Goal: Transaction & Acquisition: Obtain resource

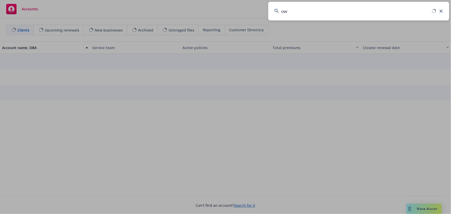
type input "o"
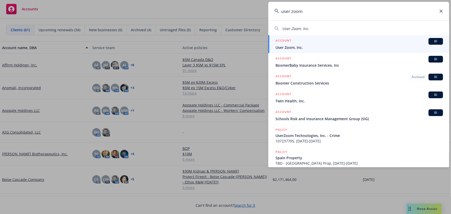
type input "user zoom"
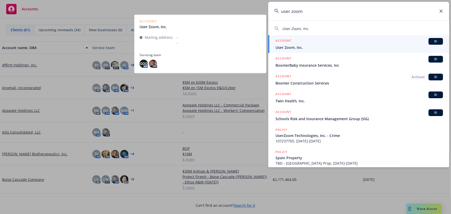
click at [412, 44] on div "ACCOUNT BI" at bounding box center [360, 41] width 168 height 7
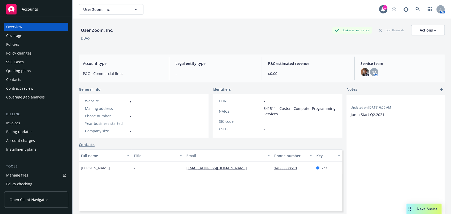
click at [16, 44] on div "Policies" at bounding box center [12, 44] width 13 height 8
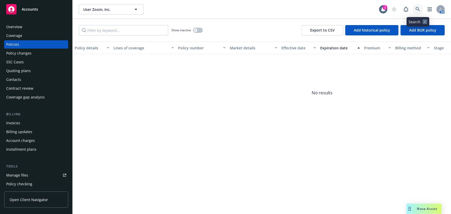
click at [421, 11] on link at bounding box center [418, 9] width 10 height 10
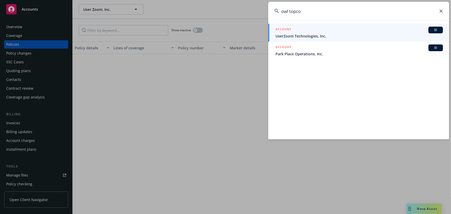
type input "owl topco"
click at [401, 34] on span "UserZoom Technologies, Inc." at bounding box center [360, 35] width 168 height 5
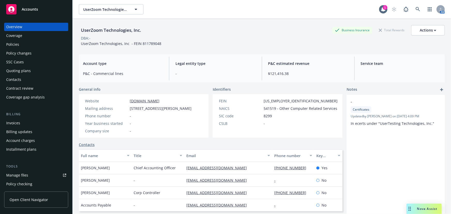
click at [25, 68] on div "Quoting plans" at bounding box center [18, 71] width 25 height 8
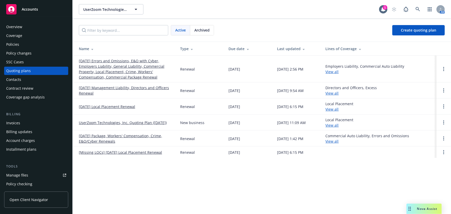
click at [123, 88] on link "09/21/25 Management Liability, Directors and Officers Renewal" at bounding box center [125, 90] width 93 height 11
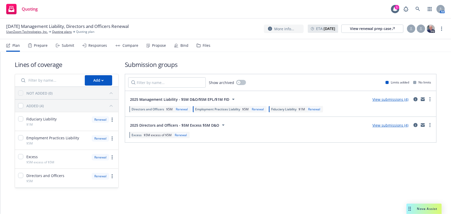
click at [184, 45] on div "Bind" at bounding box center [184, 45] width 8 height 4
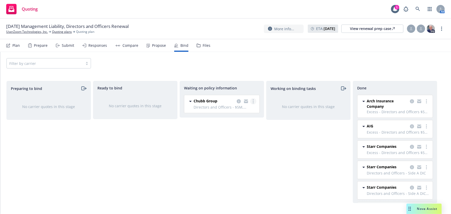
click at [252, 101] on link "more" at bounding box center [253, 101] width 6 height 6
click at [237, 109] on link "Create policies" at bounding box center [232, 112] width 47 height 10
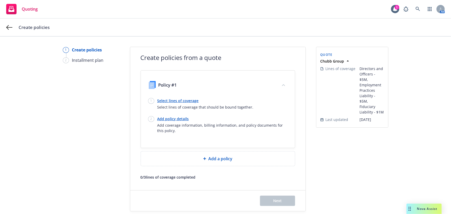
click at [189, 102] on link "Select lines of coverage" at bounding box center [205, 100] width 96 height 5
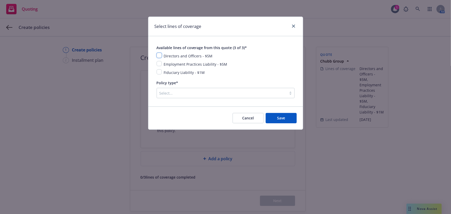
click at [161, 57] on input "checkbox" at bounding box center [159, 55] width 5 height 5
checkbox input "true"
click at [157, 64] on input "checkbox" at bounding box center [159, 63] width 5 height 5
checkbox input "true"
click at [160, 72] on input "checkbox" at bounding box center [159, 71] width 5 height 5
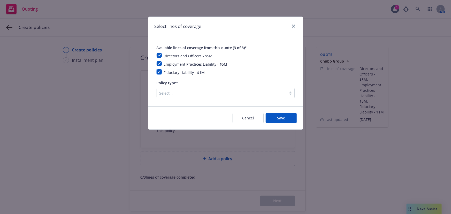
checkbox input "true"
click at [180, 96] on div at bounding box center [221, 93] width 125 height 6
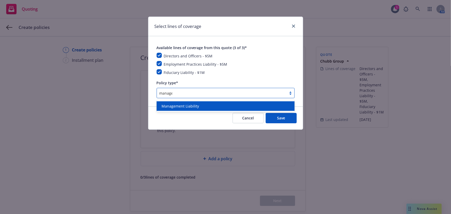
type input "managem"
click at [211, 103] on div "Management Liability" at bounding box center [226, 106] width 138 height 10
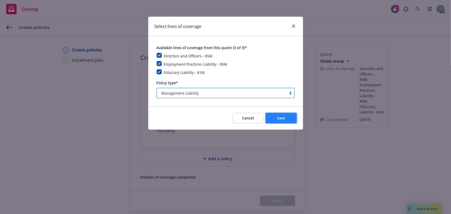
click at [285, 119] on button "Save" at bounding box center [281, 118] width 31 height 10
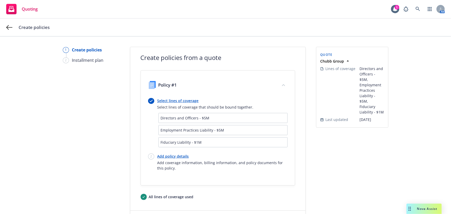
click at [178, 155] on link "Add policy details" at bounding box center [222, 156] width 130 height 5
select select "12"
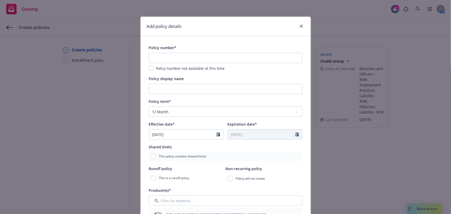
scroll to position [47, 0]
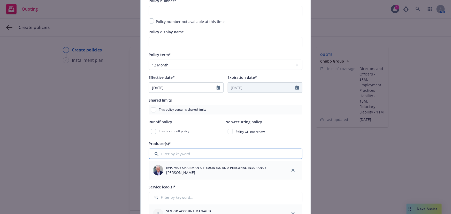
click at [229, 155] on input "Filter by keyword..." at bounding box center [226, 154] width 154 height 10
click at [200, 151] on input "Filter by keyword..." at bounding box center [226, 154] width 154 height 10
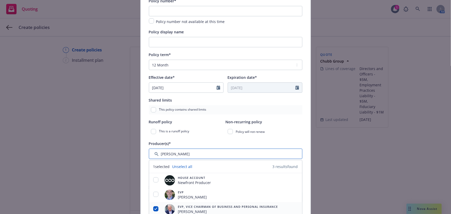
scroll to position [70, 0]
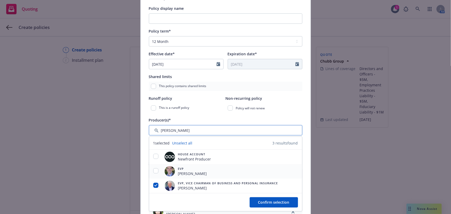
type input "tim"
click at [153, 172] on input "checkbox" at bounding box center [155, 170] width 5 height 5
checkbox input "true"
click at [287, 204] on span "Confirm selection" at bounding box center [273, 202] width 31 height 5
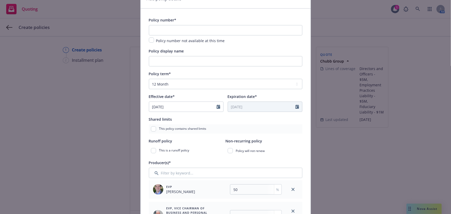
scroll to position [23, 0]
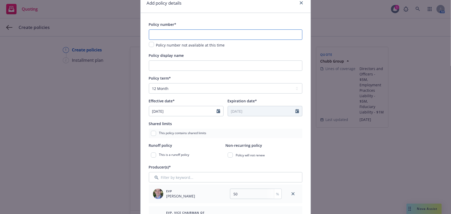
click at [202, 32] on input "text" at bounding box center [226, 34] width 154 height 10
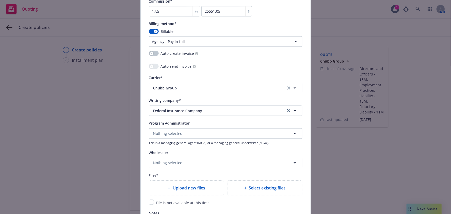
scroll to position [584, 0]
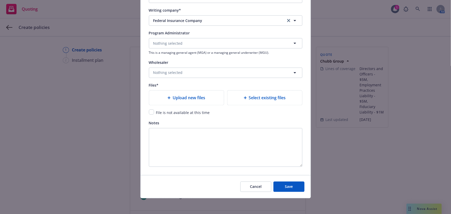
type input "8264-0000"
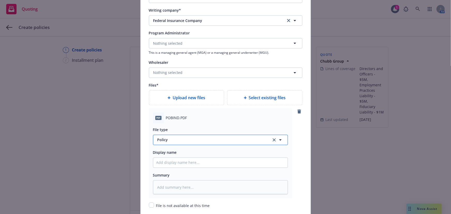
click at [179, 140] on span "Policy" at bounding box center [211, 139] width 108 height 5
type input "binder"
click at [207, 112] on div "Binder" at bounding box center [220, 111] width 128 height 7
click at [189, 160] on input "Policy display name" at bounding box center [220, 163] width 134 height 10
type textarea "x"
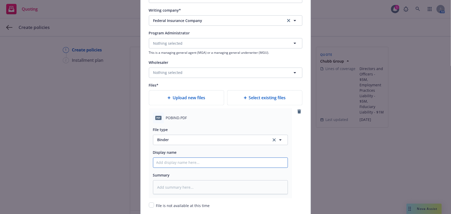
type input "0"
type textarea "x"
type input "00"
type textarea "x"
type input "00"
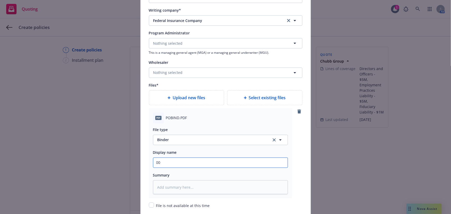
type textarea "x"
type input "00 O"
type textarea "x"
type input "00 Ow"
type textarea "x"
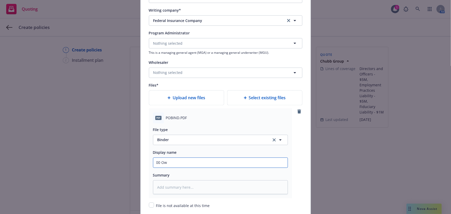
type input "00 Owl"
type textarea "x"
type input "00 Owlt"
type textarea "x"
type input "00 Owl"
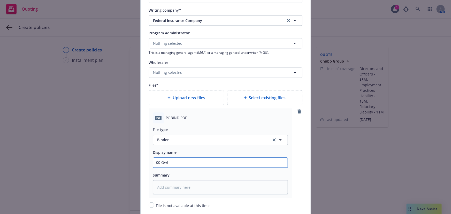
type textarea "x"
type input "00 Owl"
type textarea "x"
type input "00 Owl T"
type textarea "x"
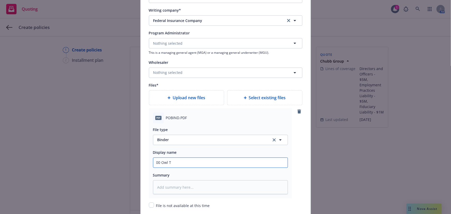
type input "00 Owl To"
type textarea "x"
type input "00 Owl Top"
type textarea "x"
type input "00 Owl Topc"
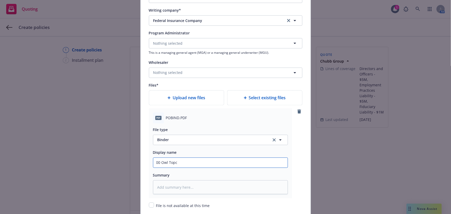
type textarea "x"
type input "00 Owl Topco"
type textarea "x"
type input "00 Owl Topco C"
type textarea "x"
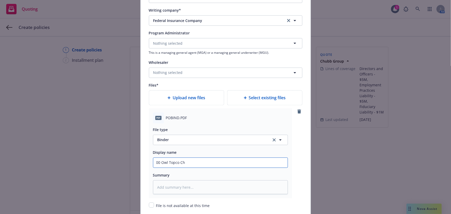
type input "00 Owl Topco Chu"
type textarea "x"
type input "00 Owl Topco Chub"
type textarea "x"
type input "00 Owl Topco Chubb"
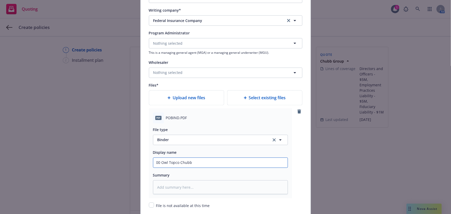
type textarea "x"
type input "00 Owl Topco Chubb"
type textarea "x"
type input "00 Owl Topco Chubb M"
type textarea "x"
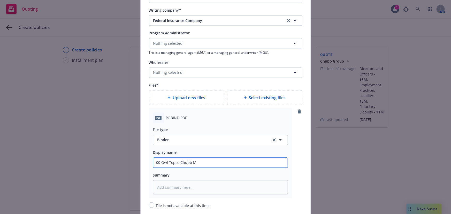
type input "00 Owl Topco Chubb Mg"
type textarea "x"
type input "00 Owl Topco Chubb Mgm"
type textarea "x"
type input "00 Owl Topco Chubb Mgmt"
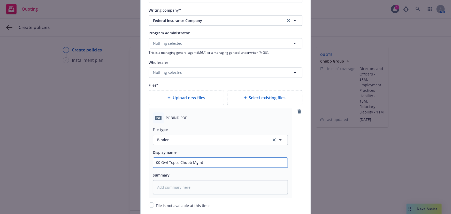
type textarea "x"
type input "00 Owl Topco Chubb Mgmt"
type textarea "x"
type input "00 Owl Topco Chubb Mgmt L"
type textarea "x"
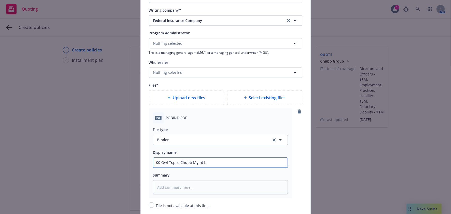
type input "00 Owl Topco Chubb Mgmt Li"
type textarea "x"
type input "00 Owl Topco Chubb Mgmt Lia"
type textarea "x"
type input "00 Owl Topco Chubb Mgmt Liab"
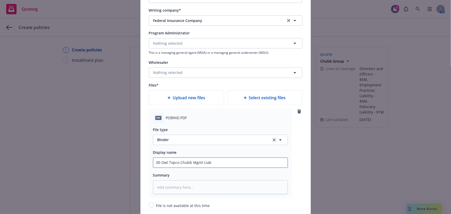
type textarea "x"
type input "00 Owl Topco Chubb Mgmt Liabi"
type textarea "x"
type input "00 Owl Topco Chubb Mgmt Liabil"
type textarea "x"
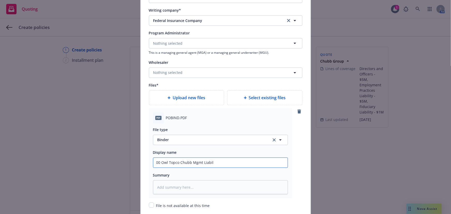
type input "00 Owl Topco Chubb Mgmt Liabili"
type textarea "x"
type input "00 Owl Topco Chubb Mgmt Liabilit"
type textarea "x"
type input "00 Owl Topco Chubb Mgmt Liability"
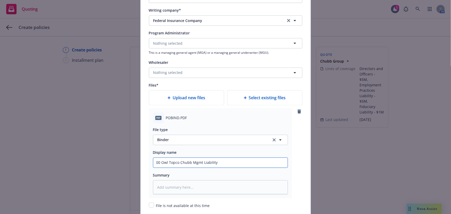
type textarea "x"
type input "00 Owl Topco Chubb Mgmt Liability"
type textarea "x"
type input "00 Owl Topco Chubb Mgmt Liability B"
type textarea "x"
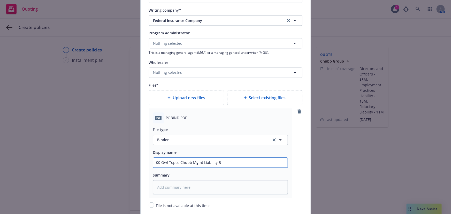
type input "00 Owl Topco Chubb Mgmt Liability Bi"
type textarea "x"
type input "00 Owl Topco Chubb Mgmt Liability Bind"
type textarea "x"
type input "00 Owl Topco Chubb Mgmt Liability Binder"
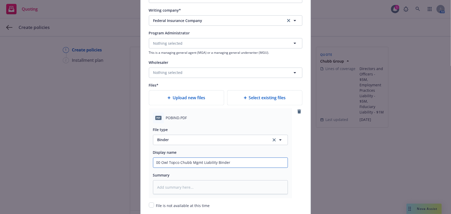
type textarea "x"
type input "00 Owl Topco Chubb Mgmt Liability Binder"
type textarea "x"
type input "00 Owl Topco Chubb Mgmt Liability Binder 20"
type textarea "x"
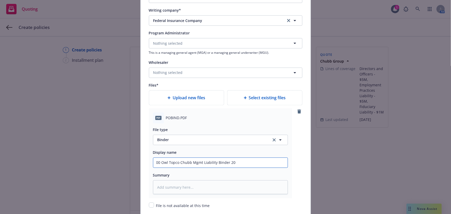
type input "00 Owl Topco Chubb Mgmt Liability Binder 205"
type textarea "x"
type input "00 Owl Topco Chubb Mgmt Liability Binder 20"
type textarea "x"
type input "00 Owl Topco Chubb Mgmt Liability Binder 202"
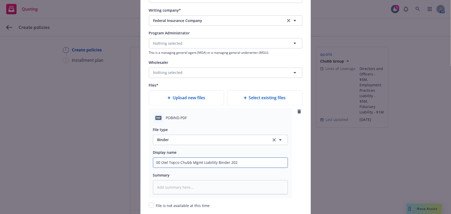
type textarea "x"
type input "00 Owl Topco Chubb Mgmt Liability Binder 2025"
type textarea "x"
type input "00 Owl Topco Chubb Mgmt Liability Binder 2025-"
type textarea "x"
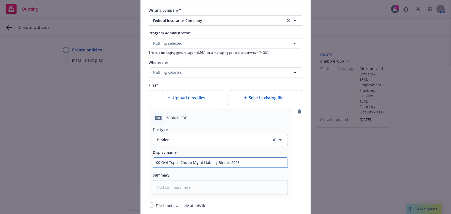
type input "00 Owl Topco Chubb Mgmt Liability Binder 2025-2"
type textarea "x"
type input "00 Owl Topco Chubb Mgmt Liability Binder 2025-26"
type textarea "x"
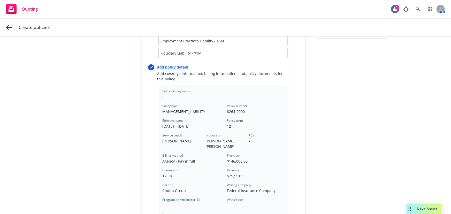
scroll to position [164, 0]
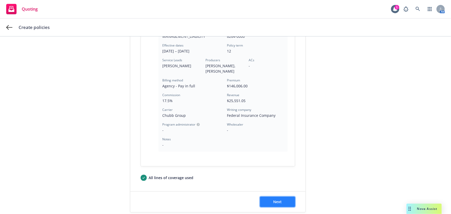
click at [280, 205] on button "Next" at bounding box center [277, 202] width 35 height 10
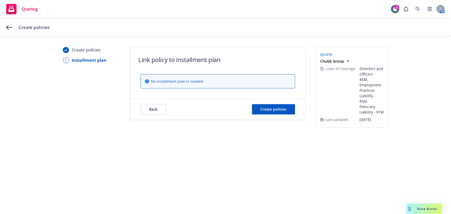
scroll to position [0, 0]
click at [269, 107] on span "Create policies" at bounding box center [274, 109] width 26 height 5
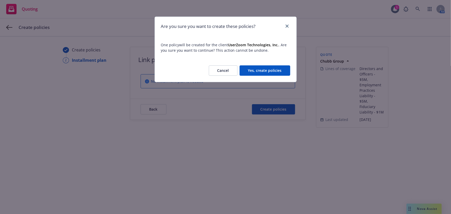
click at [280, 68] on button "Yes, create policies" at bounding box center [265, 70] width 51 height 10
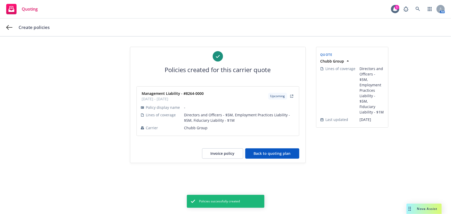
click at [274, 150] on button "Back to quoting plan" at bounding box center [272, 153] width 54 height 10
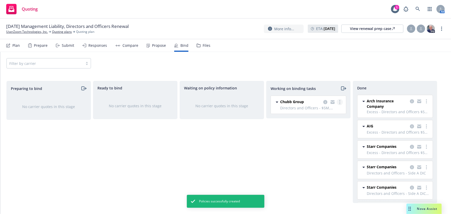
click at [338, 102] on link "more" at bounding box center [340, 102] width 6 height 6
click at [315, 123] on span "Move to done" at bounding box center [314, 122] width 36 height 5
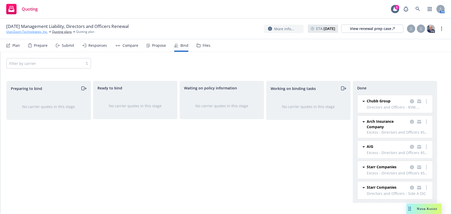
click at [37, 30] on link "UserZoom Technologies, Inc." at bounding box center [27, 31] width 42 height 5
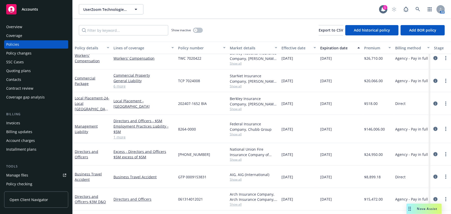
scroll to position [360, 0]
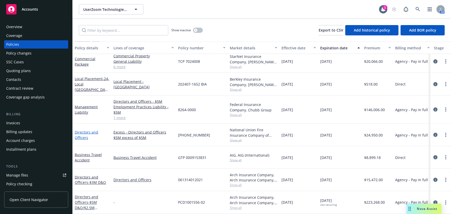
click at [88, 130] on link "Directors and Officers" at bounding box center [87, 135] width 24 height 10
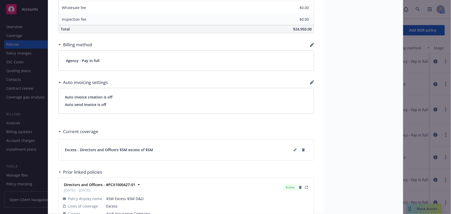
scroll to position [364, 0]
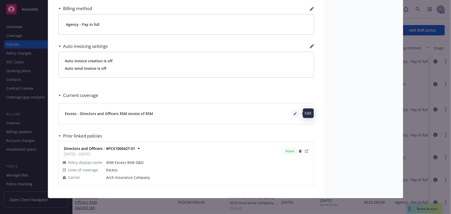
click at [292, 113] on button at bounding box center [295, 114] width 8 height 8
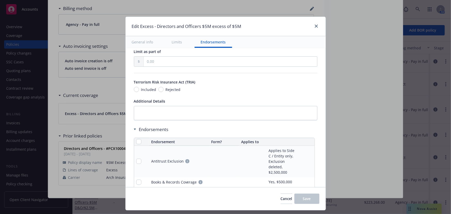
scroll to position [340, 0]
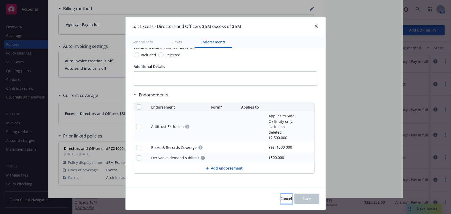
click at [281, 202] on button "Cancel" at bounding box center [287, 199] width 12 height 10
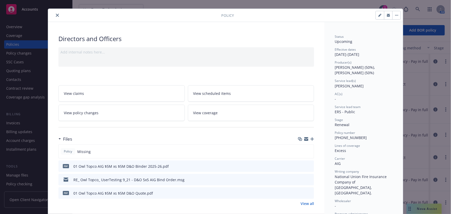
scroll to position [0, 0]
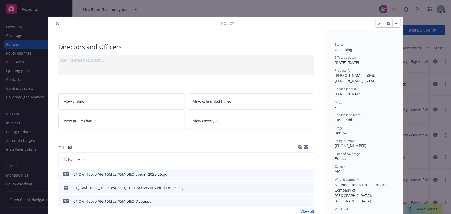
click at [56, 23] on icon "close" at bounding box center [57, 23] width 3 height 3
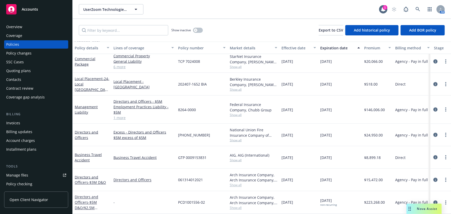
click at [121, 116] on link "1 more" at bounding box center [143, 117] width 60 height 5
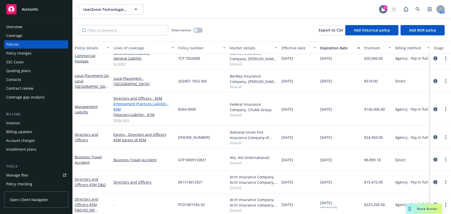
click at [150, 104] on link "Employment Practices Liability - $5M" at bounding box center [143, 106] width 60 height 11
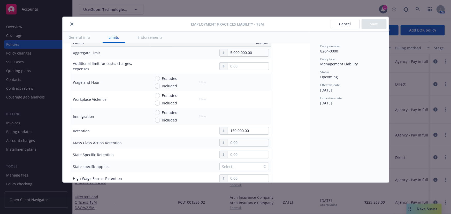
scroll to position [164, 0]
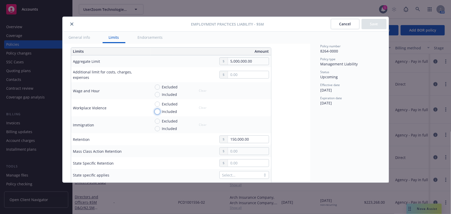
click at [156, 109] on input "Included" at bounding box center [157, 111] width 5 height 5
radio input "true"
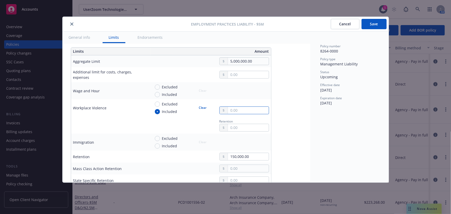
click at [243, 112] on input "text" at bounding box center [248, 110] width 41 height 7
type input "250,000.00"
click at [283, 109] on div "Display name $5M Coverage trigger Claims-Made Claims-Made and Reported Retro Da…" at bounding box center [186, 177] width 231 height 581
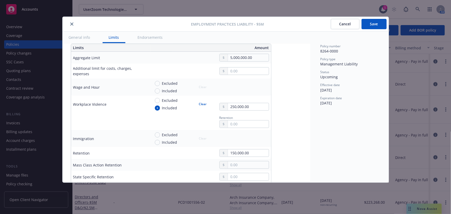
scroll to position [153, 0]
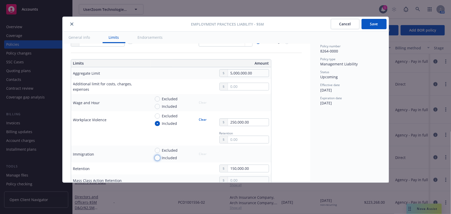
click at [158, 158] on input "Included" at bounding box center [157, 157] width 5 height 5
radio input "true"
click at [233, 153] on body "Accounts Overview Coverage Policies Policy changes SSC Cases Quoting plans Cont…" at bounding box center [225, 107] width 451 height 214
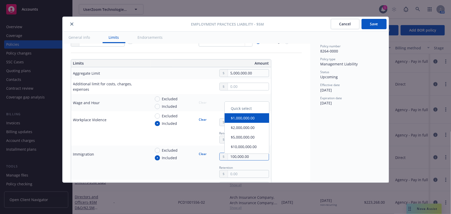
type input "100,000.00"
click at [300, 142] on div "Display name $5M Coverage trigger Claims-Made Claims-Made and Reported Retro Da…" at bounding box center [187, 198] width 248 height 615
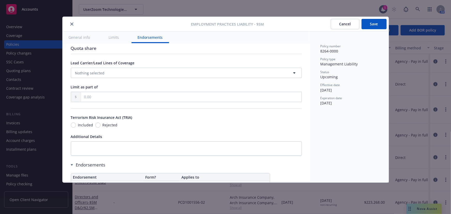
scroll to position [475, 0]
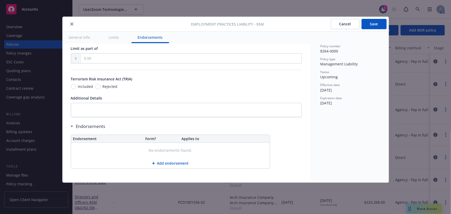
click at [178, 161] on button "Add endorsement" at bounding box center [170, 163] width 199 height 10
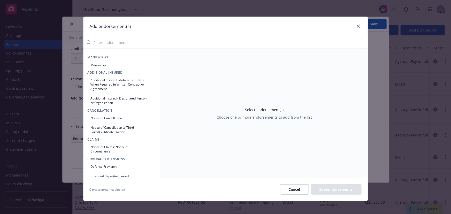
click at [113, 44] on input "search" at bounding box center [229, 42] width 277 height 10
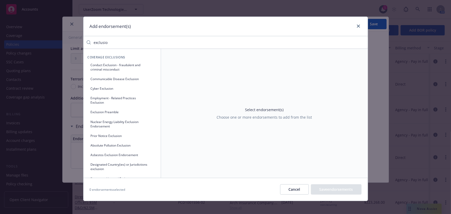
type input "exclusion"
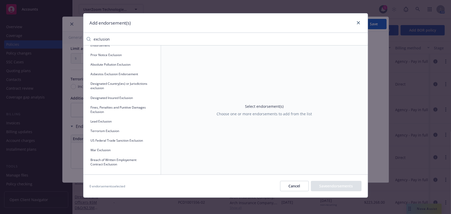
scroll to position [0, 0]
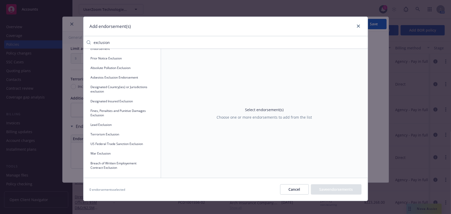
click at [362, 43] on input "exclusion" at bounding box center [229, 42] width 277 height 10
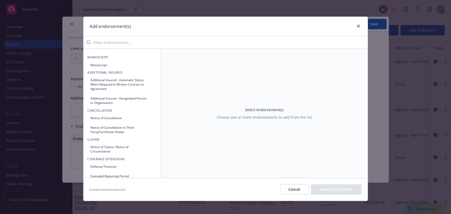
click at [103, 62] on button "Manuscript" at bounding box center [122, 65] width 69 height 9
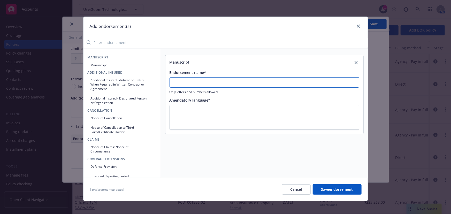
click at [214, 82] on input "Endorsement name*" at bounding box center [265, 82] width 190 height 10
paste input "SPECIFIC MATTER EXCLUSION ENDORSEMENT"
type input "SPECIFIC MATTER EXCLUSION ENDORSEMENT"
click at [266, 113] on textarea at bounding box center [265, 117] width 190 height 25
paste textarea "OPEN CLAIMS ON ARCH LOSS RUNS VALUED AS OF 9/7/2023 AND ALL RELATED MATTERS)"
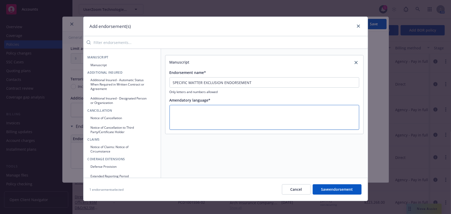
type textarea "x"
click at [292, 127] on textarea "OPEN CLAIMS ON ARCH LOSS RUNS VALUED AS OF 9/7/2023 AND ALL RELATED MATTERS)" at bounding box center [265, 117] width 190 height 25
type textarea "OPEN CLAIMS ON ARCH LOSS RUNS VALUED AS OF 9/7/2023 AND ALL RELATED MATTERS)"
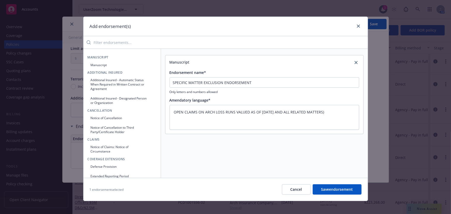
click at [326, 191] on button "Save endorsement" at bounding box center [337, 189] width 49 height 10
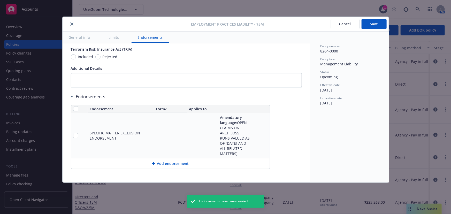
scroll to position [505, 0]
click at [255, 135] on icon "pencil" at bounding box center [255, 136] width 3 height 3
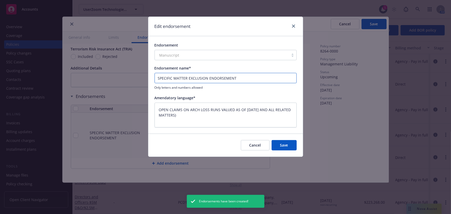
click at [161, 78] on input "SPECIFIC MATTER EXCLUSION ENDORSEMENT" at bounding box center [226, 78] width 142 height 10
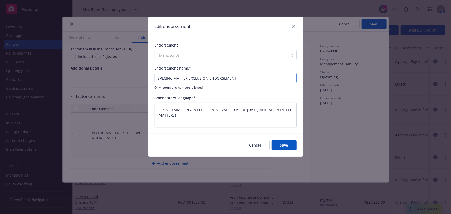
type textarea "x"
type input "S"
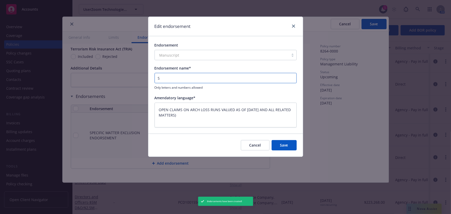
type textarea "x"
type input "Sp"
type textarea "x"
type input "Spe"
type textarea "x"
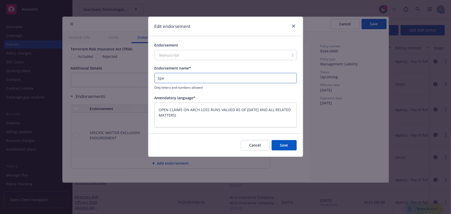
type input "Spec"
type textarea "x"
type input "Speci"
type textarea "x"
type input "Specif"
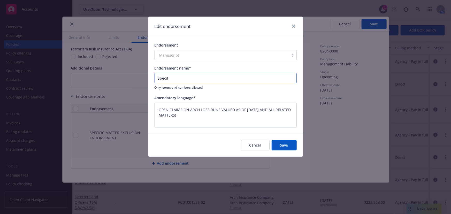
type textarea "x"
type input "Specifi"
type textarea "x"
type input "Specific"
type textarea "x"
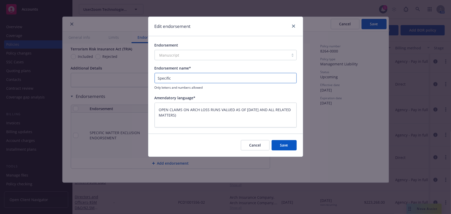
type input "Specific"
type textarea "x"
type input "Specific M"
type textarea "x"
type input "Specific Ma"
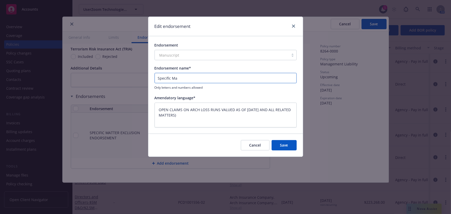
type textarea "x"
type input "Specific Mat"
type textarea "x"
type input "Specific Matt"
type textarea "x"
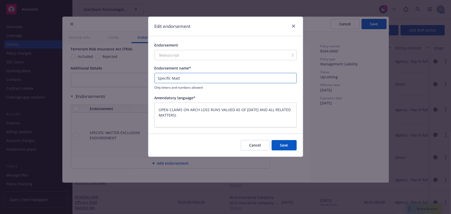
type input "Specific Matte"
type textarea "x"
type input "Specific Matter"
type textarea "x"
type input "Specific Matter"
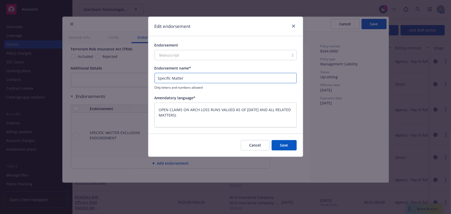
type textarea "x"
type input "Specific Matter E"
type textarea "x"
type input "Specific Matter Ex"
type textarea "x"
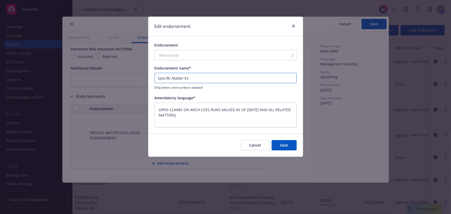
type input "Specific Matter Exc"
type textarea "x"
type input "Specific Matter Excl"
type textarea "x"
type input "Specific Matter Exclu"
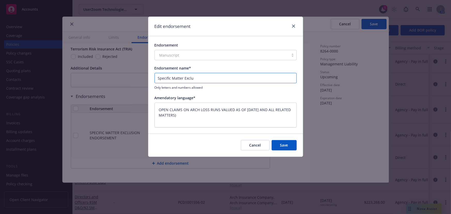
type textarea "x"
type input "Specific Matter Exclus"
type textarea "x"
type input "Specific Matter Exclusi"
type textarea "x"
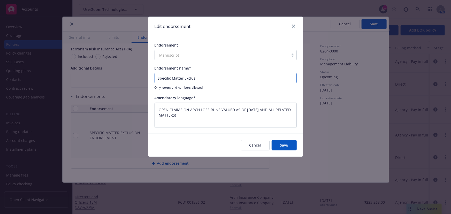
type input "Specific Matter Exclusio"
type textarea "x"
type input "Specific Matter Exclusion"
click at [207, 79] on input "Specific Matter Exclusion" at bounding box center [226, 78] width 142 height 10
type textarea "x"
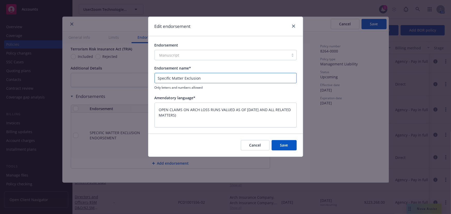
type input "Specific Matter Exclusion"
type textarea "x"
type input "Specific Matter Exclusion E"
type textarea "x"
type input "Specific Matter Exclusion En"
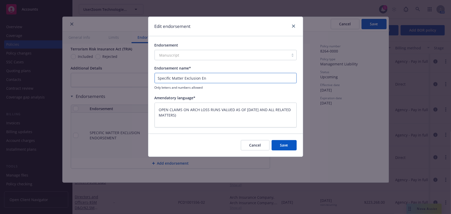
type textarea "x"
type input "Specific Matter Exclusion End"
type textarea "x"
type input "Specific Matter Exclusion Endo"
type textarea "x"
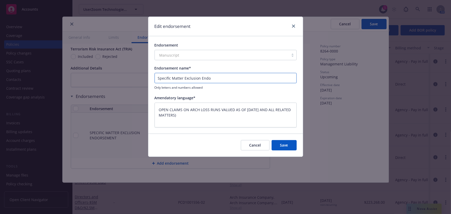
type input "Specific Matter Exclusion Endor"
type textarea "x"
type input "Specific Matter Exclusion Endors"
type textarea "x"
type input "Specific Matter Exclusion Endorse"
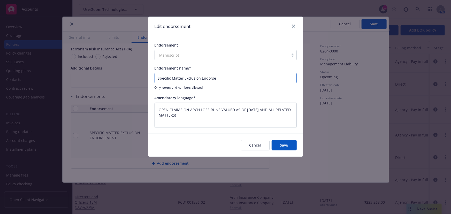
type textarea "x"
type input "Specific Matter Exclusion Endorsem"
type textarea "x"
type input "Specific Matter Exclusion Endorseme"
type textarea "x"
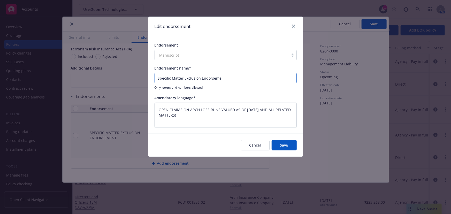
type input "Specific Matter Exclusion Endorsemen"
type textarea "x"
type input "Specific Matter Exclusion Endorsement"
click at [163, 111] on textarea "OPEN CLAIMS ON ARCH LOSS RUNS VALUED AS OF 9/7/2023 AND ALL RELATED MATTERS)" at bounding box center [226, 115] width 142 height 25
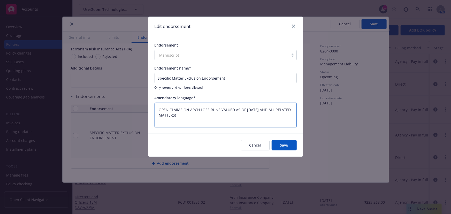
type textarea "x"
type textarea "OCLAIMS ON ARCH LOSS RUNS VALUED AS OF 9/7/2023 AND ALL RELATED MATTERS)"
type textarea "x"
type textarea "OpCLAIMS ON ARCH LOSS RUNS VALUED AS OF 9/7/2023 AND ALL RELATED MATTERS)"
type textarea "x"
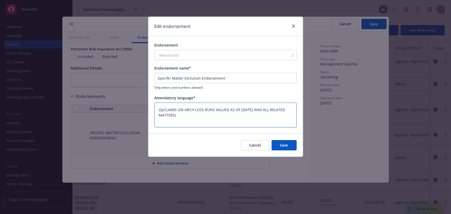
type textarea "OpeCLAIMS ON ARCH LOSS RUNS VALUED AS OF 9/7/2023 AND ALL RELATED MATTERS)"
type textarea "x"
type textarea "OpenCLAIMS ON ARCH LOSS RUNS VALUED AS OF 9/7/2023 AND ALL RELATED MATTERS)"
type textarea "x"
type textarea "Open CLAIMS ON ARCH LOSS RUNS VALUED AS OF 9/7/2023 AND ALL RELATED MATTERS)"
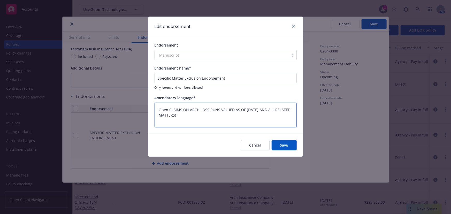
type textarea "x"
type textarea "Open CCLAIMS ON ARCH LOSS RUNS VALUED AS OF 9/7/2023 AND ALL RELATED MATTERS)"
type textarea "x"
type textarea "Open ClCLAIMS ON ARCH LOSS RUNS VALUED AS OF 9/7/2023 AND ALL RELATED MATTERS)"
type textarea "x"
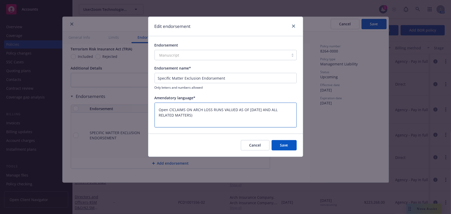
type textarea "Open ClaCLAIMS ON ARCH LOSS RUNS VALUED AS OF 9/7/2023 AND ALL RELATED MATTERS)"
type textarea "x"
type textarea "Open ClaiCLAIMS ON ARCH LOSS RUNS VALUED AS OF 9/7/2023 AND ALL RELATED MATTERS)"
type textarea "x"
type textarea "Open ClaimCLAIMS ON ARCH LOSS RUNS VALUED AS OF 9/7/2023 AND ALL RELATED MATTER…"
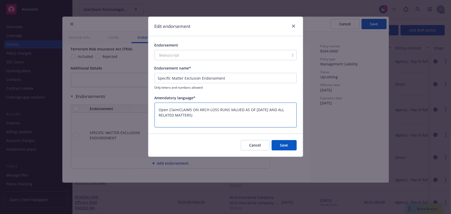
type textarea "x"
type textarea "Open ClaimsCLAIMS ON ARCH LOSS RUNS VALUED AS OF 9/7/2023 AND ALL RELATED MATTE…"
type textarea "x"
type textarea "Open Claims CLAIMS ON ARCH LOSS RUNS VALUED AS OF 9/7/2023 AND ALL RELATED MATT…"
type textarea "x"
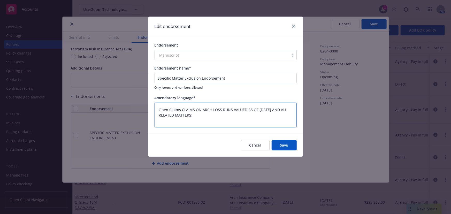
type textarea "Open Claims oCLAIMS ON ARCH LOSS RUNS VALUED AS OF 9/7/2023 AND ALL RELATED MAT…"
type textarea "x"
type textarea "Open Claims onCLAIMS ON ARCH LOSS RUNS VALUED AS OF 9/7/2023 AND ALL RELATED MA…"
type textarea "x"
type textarea "Open Claims on CLAIMS ON ARCH LOSS RUNS VALUED AS OF 9/7/2023 AND ALL RELATED M…"
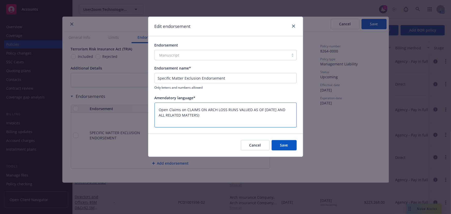
type textarea "x"
type textarea "Open Claims on ArCLAIMS ON ARCH LOSS RUNS VALUED AS OF 9/7/2023 AND ALL RELATED…"
type textarea "x"
type textarea "Open Claims on ArcCLAIMS ON ARCH LOSS RUNS VALUED AS OF 9/7/2023 AND ALL RELATE…"
type textarea "x"
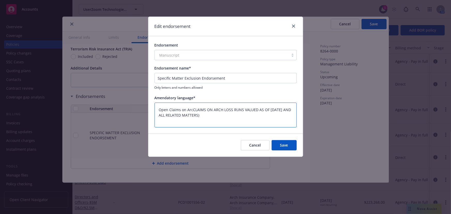
type textarea "Open Claims on ArchCLAIMS ON ARCH LOSS RUNS VALUED AS OF 9/7/2023 AND ALL RELAT…"
type textarea "x"
type textarea "Open Claims on Arch CLAIMS ON ARCH LOSS RUNS VALUED AS OF 9/7/2023 AND ALL RELA…"
type textarea "x"
type textarea "Open Claims on Arch LCLAIMS ON ARCH LOSS RUNS VALUED AS OF 9/7/2023 AND ALL REL…"
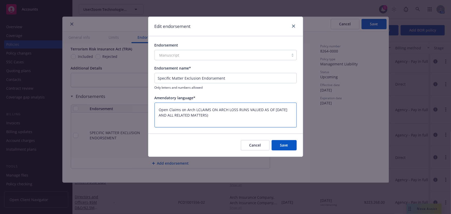
type textarea "x"
type textarea "Open Claims on Arch LoCLAIMS ON ARCH LOSS RUNS VALUED AS OF 9/7/2023 AND ALL RE…"
type textarea "x"
type textarea "Open Claims on Arch LosCLAIMS ON ARCH LOSS RUNS VALUED AS OF 9/7/2023 AND ALL R…"
type textarea "x"
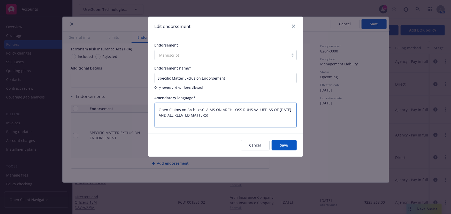
type textarea "Open Claims on Arch LossCLAIMS ON ARCH LOSS RUNS VALUED AS OF 9/7/2023 AND ALL …"
type textarea "x"
type textarea "Open Claims on Arch Loss CLAIMS ON ARCH LOSS RUNS VALUED AS OF 9/7/2023 AND ALL…"
type textarea "x"
type textarea "Open Claims on Arch Loss RCLAIMS ON ARCH LOSS RUNS VALUED AS OF 9/7/2023 AND AL…"
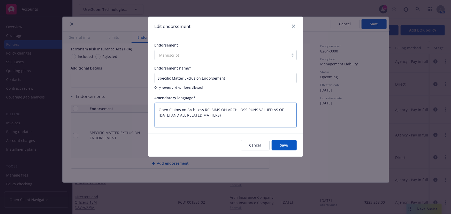
type textarea "x"
type textarea "Open Claims on Arch Loss RuCLAIMS ON ARCH LOSS RUNS VALUED AS OF 9/7/2023 AND A…"
type textarea "x"
type textarea "Open Claims on Arch Loss RunsCLAIMS ON ARCH LOSS RUNS VALUED AS OF 9/7/2023 AND…"
type textarea "x"
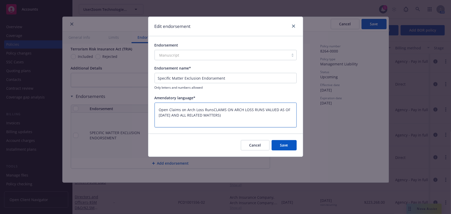
type textarea "Open Claims on Arch Loss Runs CLAIMS ON ARCH LOSS RUNS VALUED AS OF 9/7/2023 AN…"
type textarea "x"
type textarea "Open Claims on Arch Loss Runs VCLAIMS ON ARCH LOSS RUNS VALUED AS OF 9/7/2023 A…"
type textarea "x"
type textarea "Open Claims on Arch Loss Runs VaCLAIMS ON ARCH LOSS RUNS VALUED AS OF 9/7/2023 …"
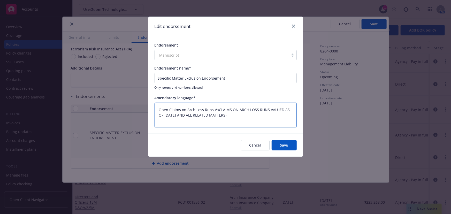
type textarea "x"
type textarea "Open Claims on Arch Loss Runs ValCLAIMS ON ARCH LOSS RUNS VALUED AS OF 9/7/2023…"
type textarea "x"
type textarea "Open Claims on Arch Loss Runs ValuCLAIMS ON ARCH LOSS RUNS VALUED AS OF 9/7/202…"
type textarea "x"
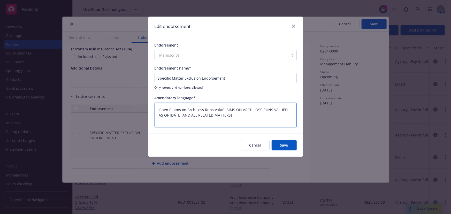
type textarea "Open Claims on Arch Loss Runs ValueCLAIMS ON ARCH LOSS RUNS VALUED AS OF 9/7/20…"
type textarea "x"
type textarea "Open Claims on Arch Loss Runs ValuedCLAIMS ON ARCH LOSS RUNS VALUED AS OF 9/7/2…"
type textarea "x"
type textarea "Open Claims on Arch Loss Runs Valued CLAIMS ON ARCH LOSS RUNS VALUED AS OF 9/7/…"
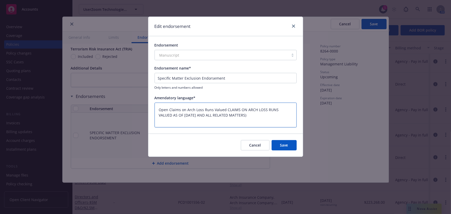
type textarea "x"
type textarea "Open Claims on Arch Loss Runs Valued aCLAIMS ON ARCH LOSS RUNS VALUED AS OF 9/7…"
type textarea "x"
type textarea "Open Claims on Arch Loss Runs Valued asCLAIMS ON ARCH LOSS RUNS VALUED AS OF 9/…"
type textarea "x"
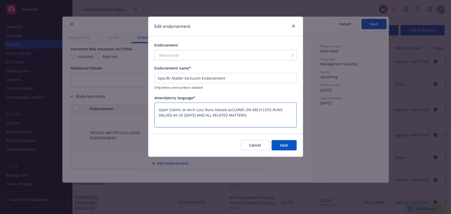
type textarea "Open Claims on Arch Loss Runs Valued as CLAIMS ON ARCH LOSS RUNS VALUED AS OF 9…"
type textarea "x"
type textarea "Open Claims on Arch Loss Runs Valued as oCLAIMS ON ARCH LOSS RUNS VALUED AS OF …"
type textarea "x"
type textarea "Open Claims on Arch Loss Runs Valued as ofCLAIMS ON ARCH LOSS RUNS VALUED AS OF…"
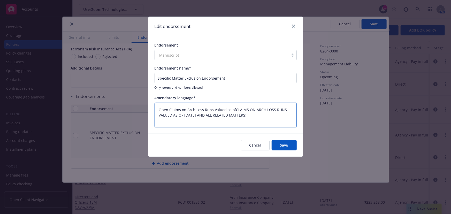
type textarea "x"
type textarea "Open Claims on Arch Loss Runs Valued as of CLAIMS ON ARCH LOSS RUNS VALUED AS O…"
drag, startPoint x: 183, startPoint y: 114, endPoint x: 235, endPoint y: 108, distance: 52.6
click at [235, 108] on textarea "Open Claims on Arch Loss Runs Valued as of CLAIMS ON ARCH LOSS RUNS VALUED AS O…" at bounding box center [226, 115] width 142 height 25
type textarea "x"
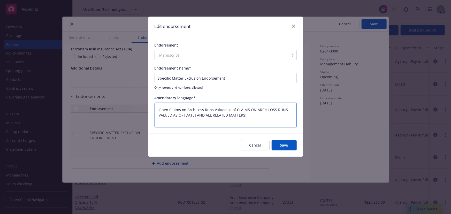
type textarea "Open Claims on Arch Loss Runs Valued as of 9/7/2023 AND ALL RELATED MATTERS)"
type textarea "x"
type textarea "Open Claims on Arch Loss Runs Valued as of 9/7/2023 AND ALL RELATED MATTERS)"
drag, startPoint x: 228, startPoint y: 115, endPoint x: 251, endPoint y: 109, distance: 23.3
click at [251, 109] on textarea "Open Claims on Arch Loss Runs Valued as of 9/7/2023 AND ALL RELATED MATTERS)" at bounding box center [226, 115] width 142 height 25
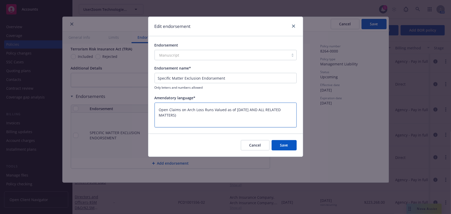
type textarea "x"
type textarea "Open Claims on Arch Loss Runs Valued as of 9/7/2023 a"
type textarea "x"
type textarea "Open Claims on Arch Loss Runs Valued as of 9/7/2023 an"
type textarea "x"
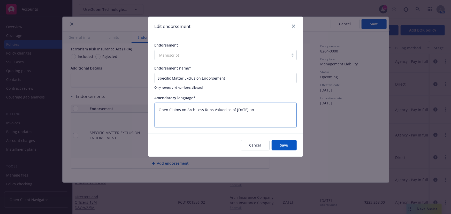
type textarea "Open Claims on Arch Loss Runs Valued as of 9/7/2023 and"
type textarea "x"
type textarea "Open Claims on Arch Loss Runs Valued as of 9/7/2023 and"
type textarea "x"
type textarea "Open Claims on Arch Loss Runs Valued as of 9/7/2023 and a"
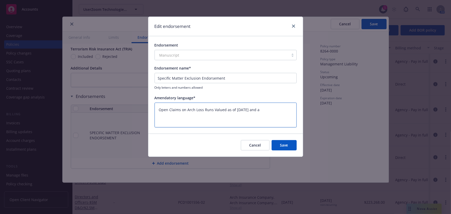
type textarea "x"
type textarea "Open Claims on Arch Loss Runs Valued as of 9/7/2023 and al"
type textarea "x"
type textarea "Open Claims on Arch Loss Runs Valued as of 9/7/2023 and all"
type textarea "x"
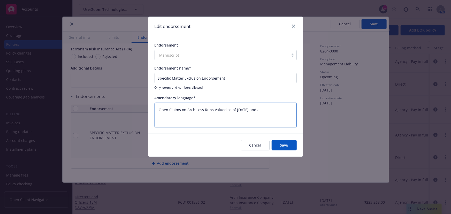
type textarea "Open Claims on Arch Loss Runs Valued as of 9/7/2023 and all"
type textarea "x"
type textarea "Open Claims on Arch Loss Runs Valued as of 9/7/2023 and all r"
type textarea "x"
type textarea "Open Claims on Arch Loss Runs Valued as of 9/7/2023 and all re"
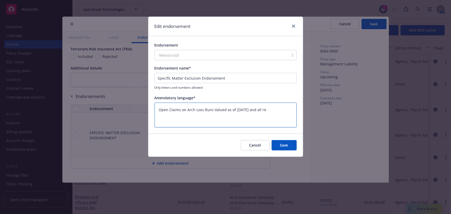
type textarea "x"
type textarea "Open Claims on Arch Loss Runs Valued as of 9/7/2023 and all rel"
type textarea "x"
type textarea "Open Claims on Arch Loss Runs Valued as of 9/7/2023 and all rela"
type textarea "x"
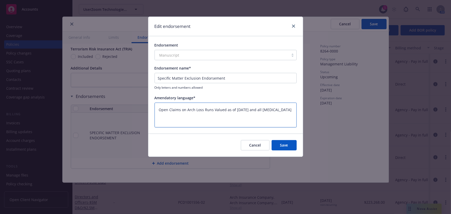
type textarea "Open Claims on Arch Loss Runs Valued as of 9/7/2023 and all relat"
type textarea "x"
type textarea "Open Claims on Arch Loss Runs Valued as of 9/7/2023 and all relate"
type textarea "x"
type textarea "Open Claims on Arch Loss Runs Valued as of 9/7/2023 and all related"
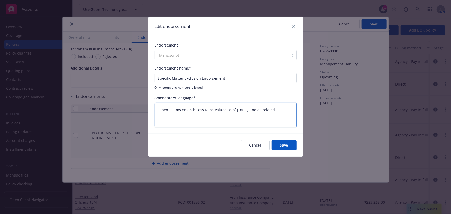
type textarea "x"
click at [295, 144] on button "Save" at bounding box center [284, 145] width 25 height 10
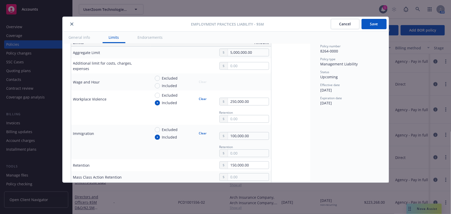
scroll to position [171, 0]
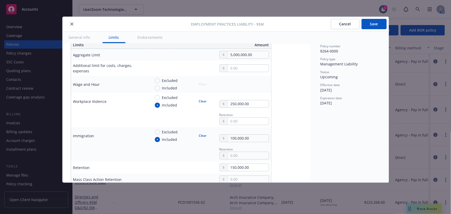
click at [371, 22] on button "Save" at bounding box center [374, 24] width 25 height 10
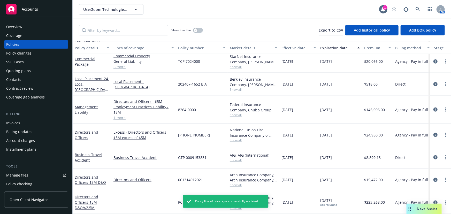
click at [120, 116] on link "1 more" at bounding box center [143, 117] width 60 height 5
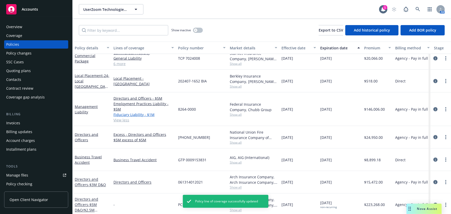
click at [146, 115] on link "Fiduciary Liability - $1M" at bounding box center [143, 114] width 60 height 5
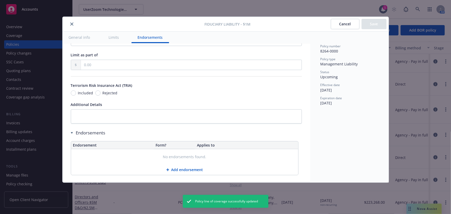
scroll to position [366, 0]
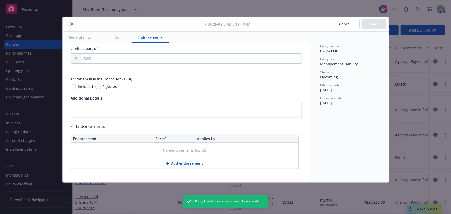
click at [348, 25] on button "Cancel" at bounding box center [345, 24] width 29 height 10
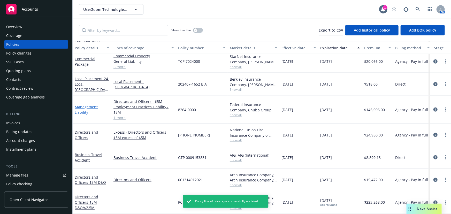
click at [92, 106] on link "Management Liability" at bounding box center [86, 109] width 23 height 10
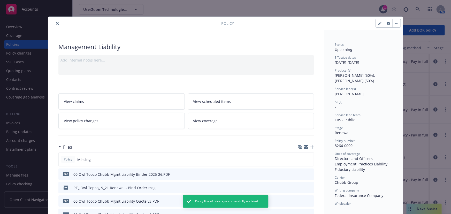
click at [300, 173] on icon "download file" at bounding box center [301, 174] width 4 height 4
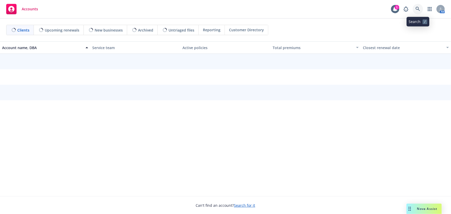
click at [419, 11] on icon at bounding box center [418, 9] width 5 height 5
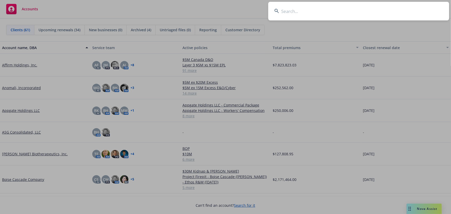
click at [314, 15] on input at bounding box center [358, 11] width 181 height 19
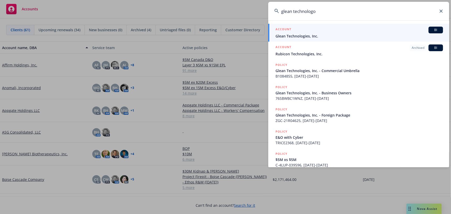
type input "glean technologo"
click at [313, 35] on span "Glean Technologies, Inc." at bounding box center [360, 35] width 168 height 5
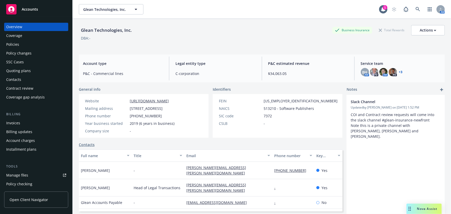
click at [27, 70] on div "Quoting plans" at bounding box center [18, 71] width 25 height 8
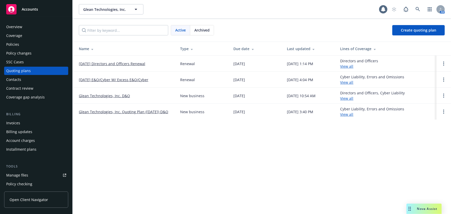
click at [107, 65] on link "10/01/25 Directors and Officers Renewal" at bounding box center [112, 63] width 66 height 5
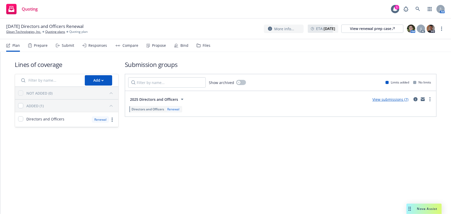
click at [93, 47] on div "Responses" at bounding box center [97, 45] width 19 height 4
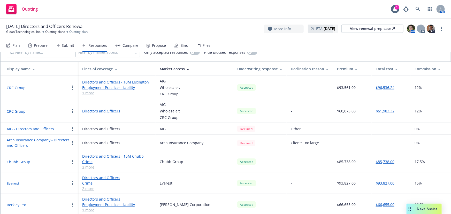
scroll to position [60, 0]
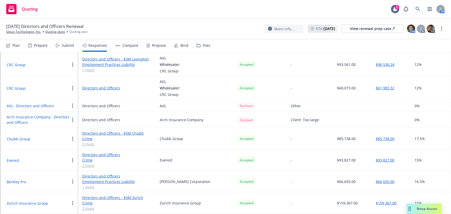
click at [20, 179] on button "Berkley Pro" at bounding box center [16, 181] width 19 height 5
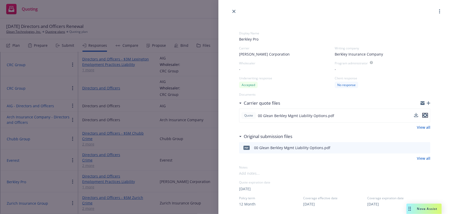
click at [423, 115] on icon "preview file" at bounding box center [425, 116] width 5 height 4
click at [235, 11] on icon "close" at bounding box center [233, 11] width 3 height 3
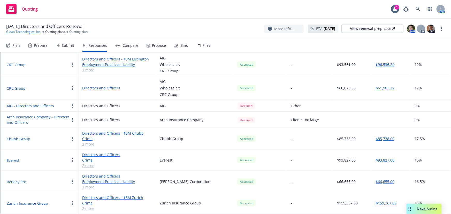
click at [29, 31] on link "Glean Technologies, Inc." at bounding box center [23, 31] width 35 height 5
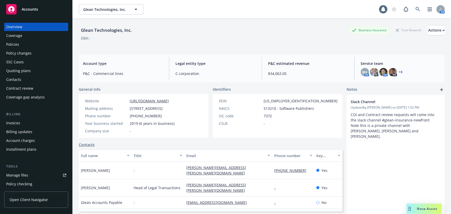
click at [39, 43] on div "Policies" at bounding box center [36, 44] width 60 height 8
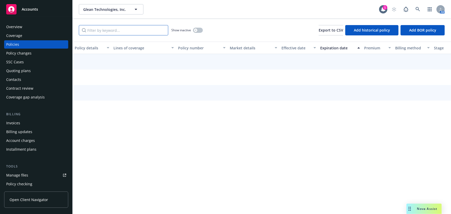
click at [140, 31] on input "Filter by keyword..." at bounding box center [123, 30] width 89 height 10
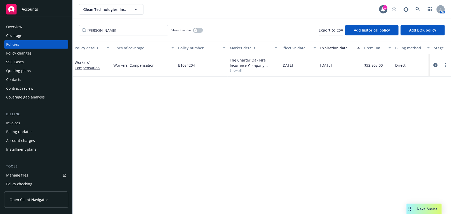
click at [239, 70] on span "Show all" at bounding box center [254, 70] width 48 height 4
drag, startPoint x: 113, startPoint y: 32, endPoint x: 57, endPoint y: 29, distance: 56.2
click at [57, 29] on div "Accounts Overview Coverage Policies Policy changes SSC Cases Quoting plans Cont…" at bounding box center [225, 107] width 451 height 214
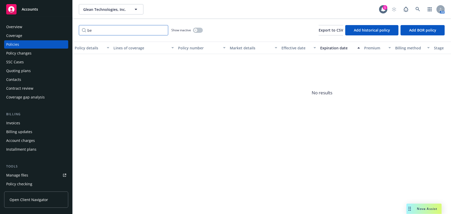
type input "b"
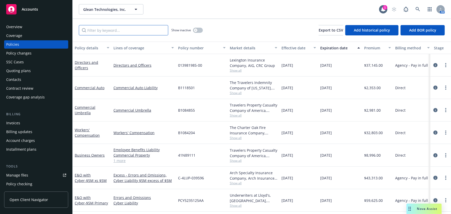
scroll to position [29, 0]
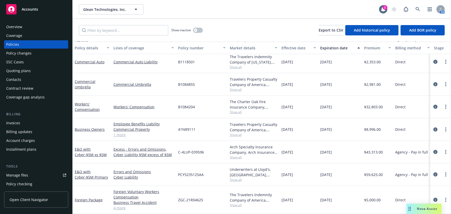
click at [31, 70] on div "Quoting plans" at bounding box center [36, 71] width 60 height 8
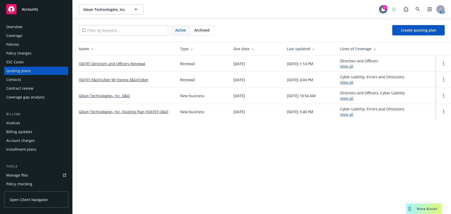
click at [128, 63] on link "[DATE] Directors and Officers Renewal" at bounding box center [112, 63] width 66 height 5
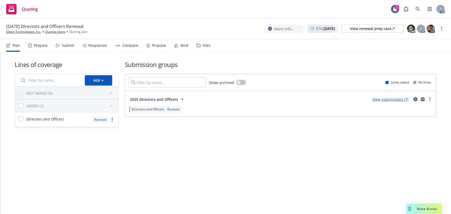
click at [70, 46] on div "Submit" at bounding box center [68, 45] width 12 height 4
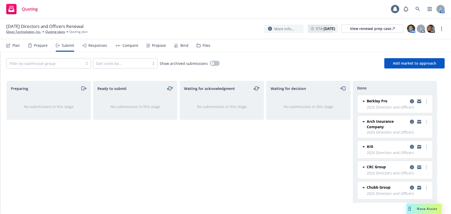
click at [99, 47] on div "Responses" at bounding box center [97, 45] width 19 height 4
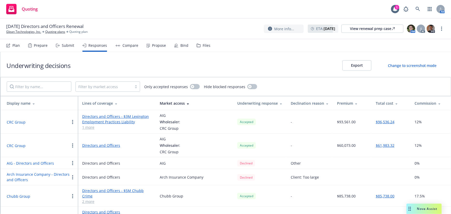
click at [395, 104] on icon at bounding box center [396, 103] width 3 height 4
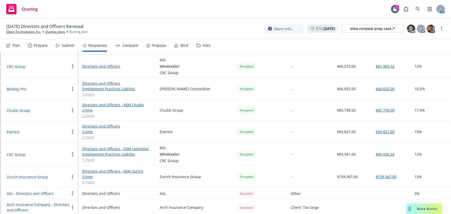
scroll to position [60, 0]
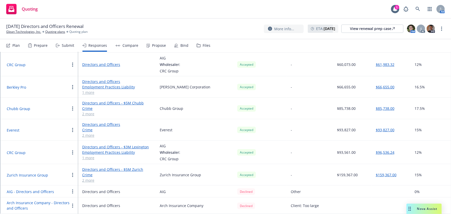
click at [17, 106] on button "Chubb Group" at bounding box center [19, 108] width 24 height 5
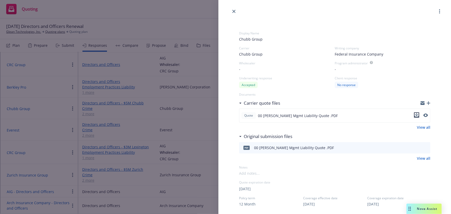
click at [415, 115] on icon "download file" at bounding box center [417, 115] width 4 height 4
click at [296, 5] on div at bounding box center [334, 7] width 233 height 14
click at [48, 15] on div "Display Name Chubb Group Carrier Chubb Group Writing company Federal Insurance …" at bounding box center [225, 107] width 451 height 214
